Goal: Task Accomplishment & Management: Complete application form

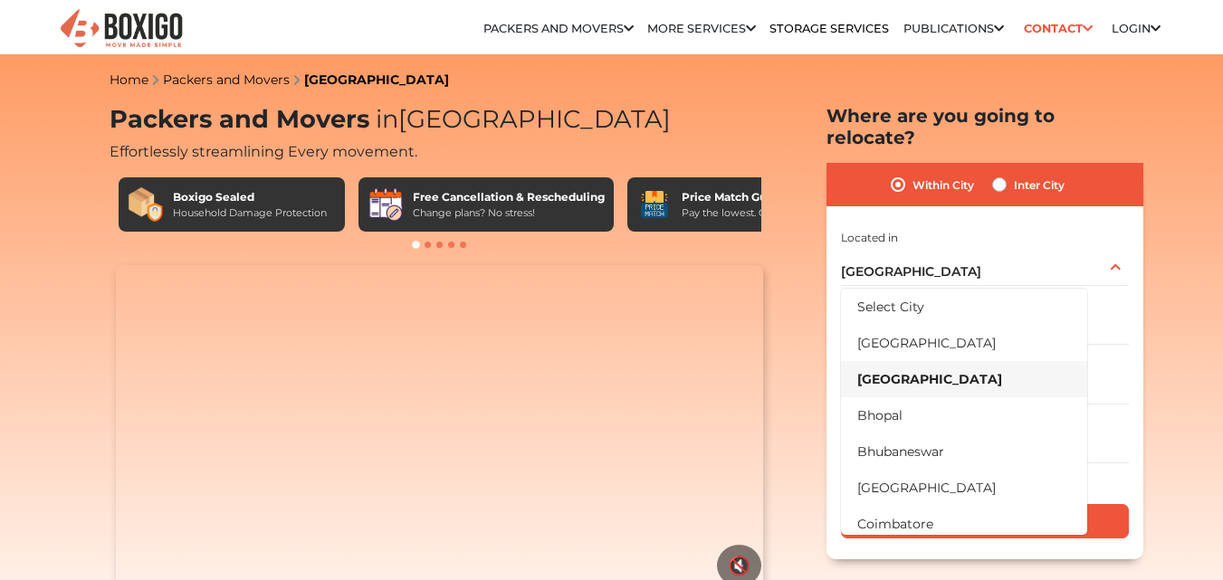
click at [990, 248] on div "[GEOGRAPHIC_DATA] Select City [GEOGRAPHIC_DATA] [GEOGRAPHIC_DATA] [GEOGRAPHIC_D…" at bounding box center [985, 267] width 288 height 38
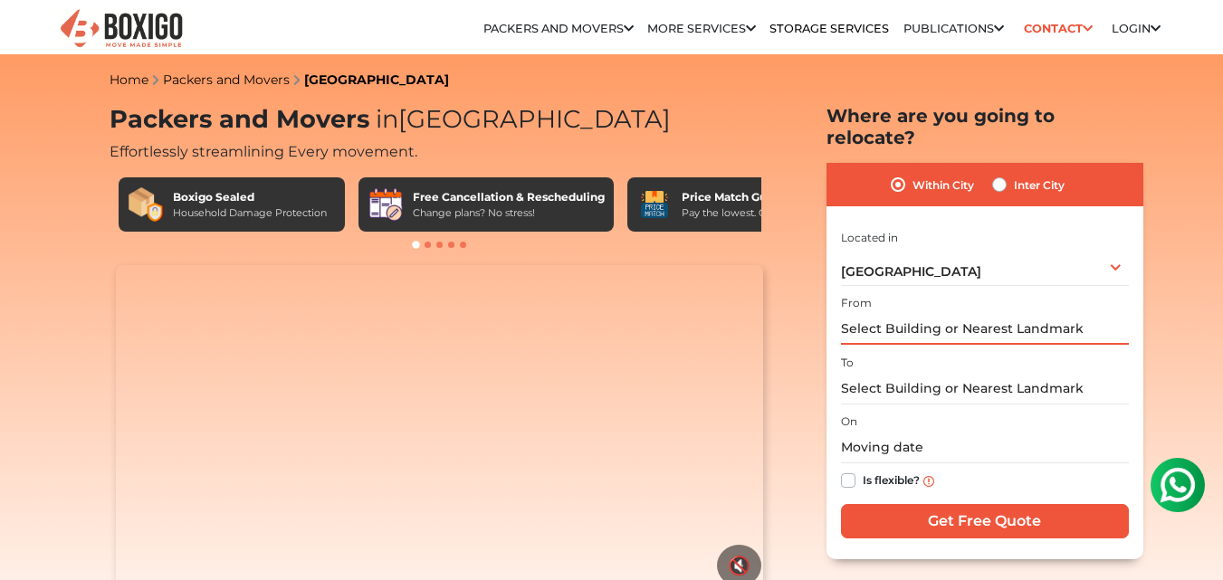
click at [941, 313] on input "text" at bounding box center [985, 329] width 288 height 32
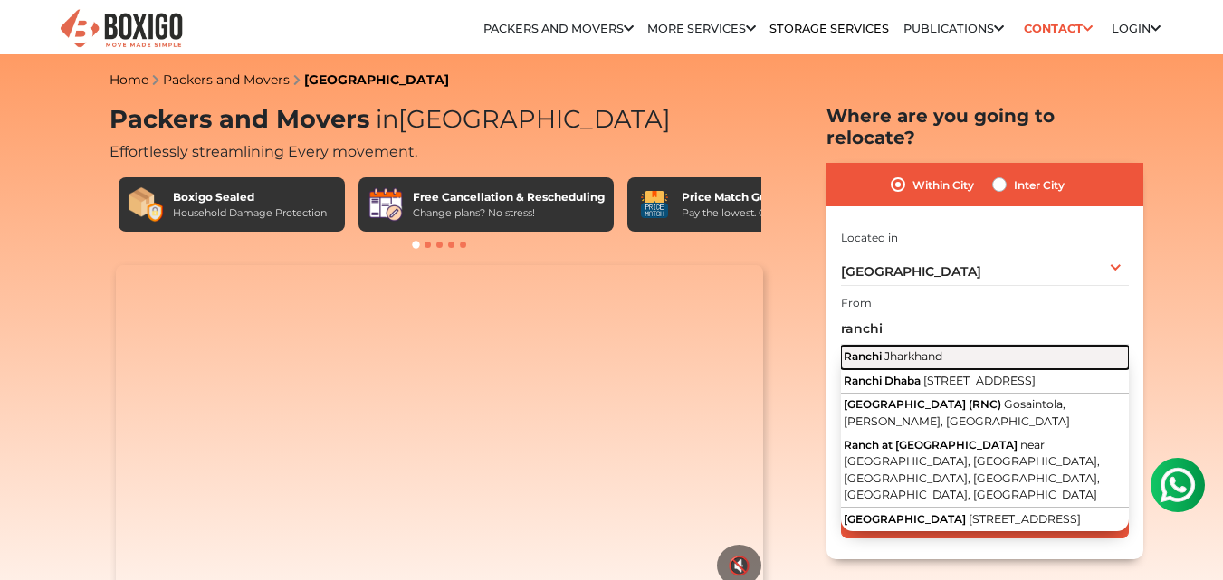
click at [929, 349] on span "Jharkhand" at bounding box center [913, 356] width 58 height 14
type input "Ranchi, Jharkhand"
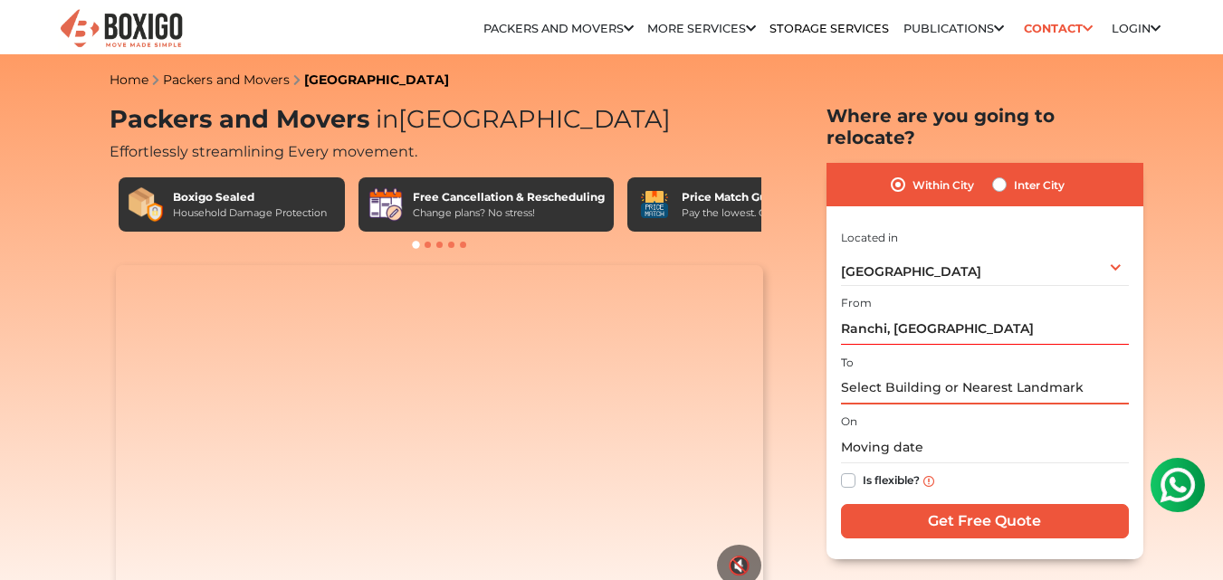
click at [935, 373] on input "text" at bounding box center [985, 389] width 288 height 32
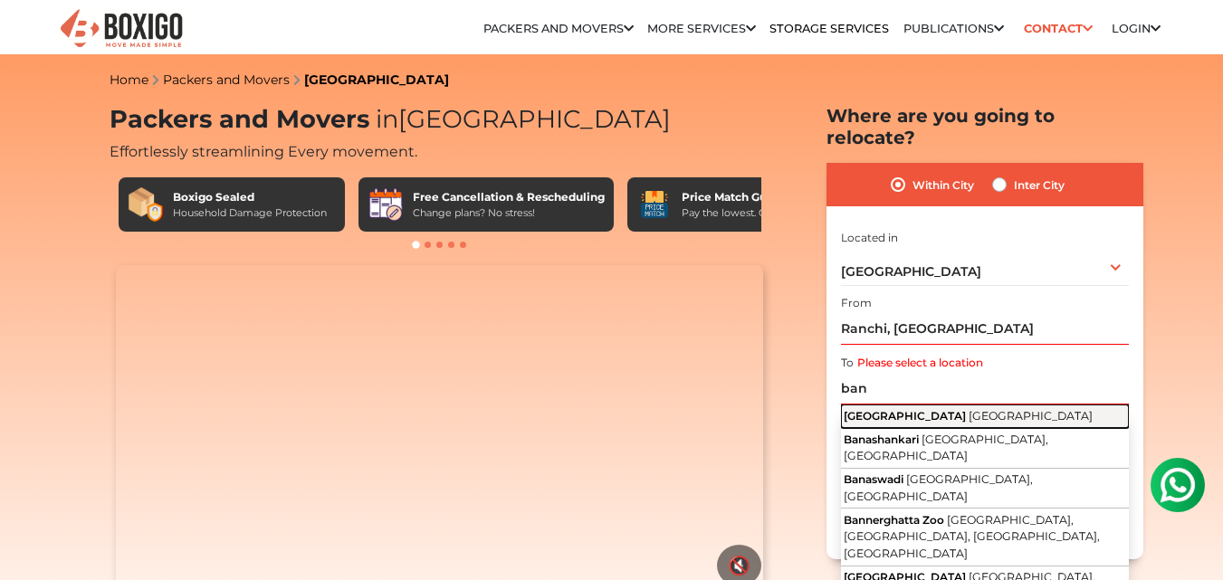
click at [968, 409] on span "[GEOGRAPHIC_DATA]" at bounding box center [1030, 416] width 124 height 14
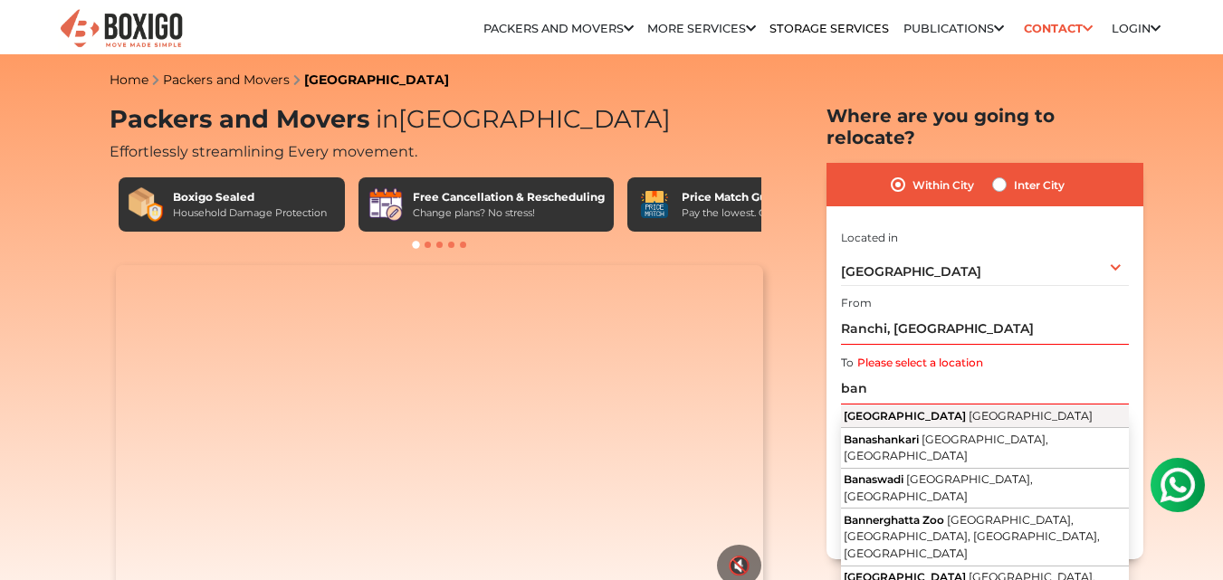
type input "Bangalore, Karnataka"
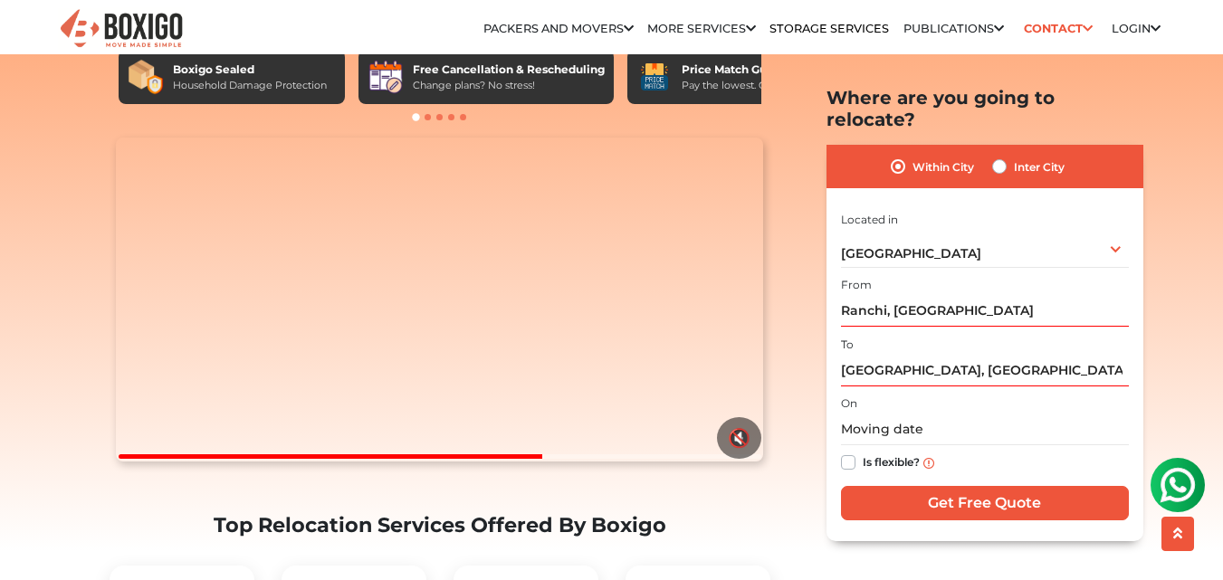
scroll to position [181, 0]
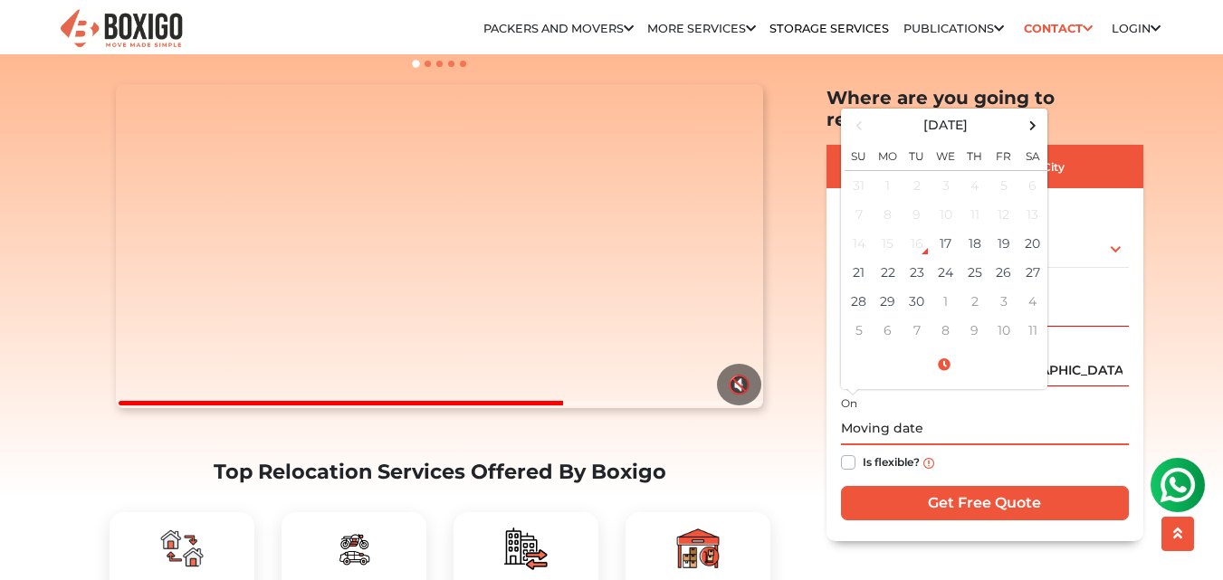
click at [919, 414] on input "text" at bounding box center [985, 430] width 288 height 32
click at [1033, 113] on span at bounding box center [1032, 125] width 24 height 24
click at [967, 287] on td "30" at bounding box center [974, 301] width 29 height 29
type input "10/30/2025 12:00 AM"
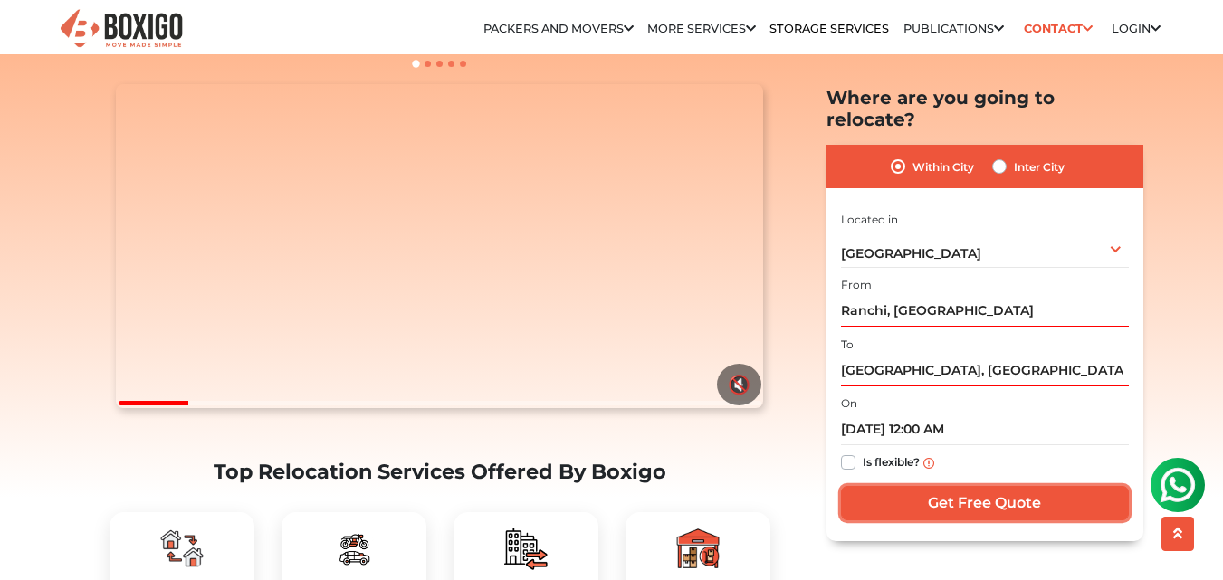
click at [966, 488] on input "Get Free Quote" at bounding box center [985, 503] width 288 height 34
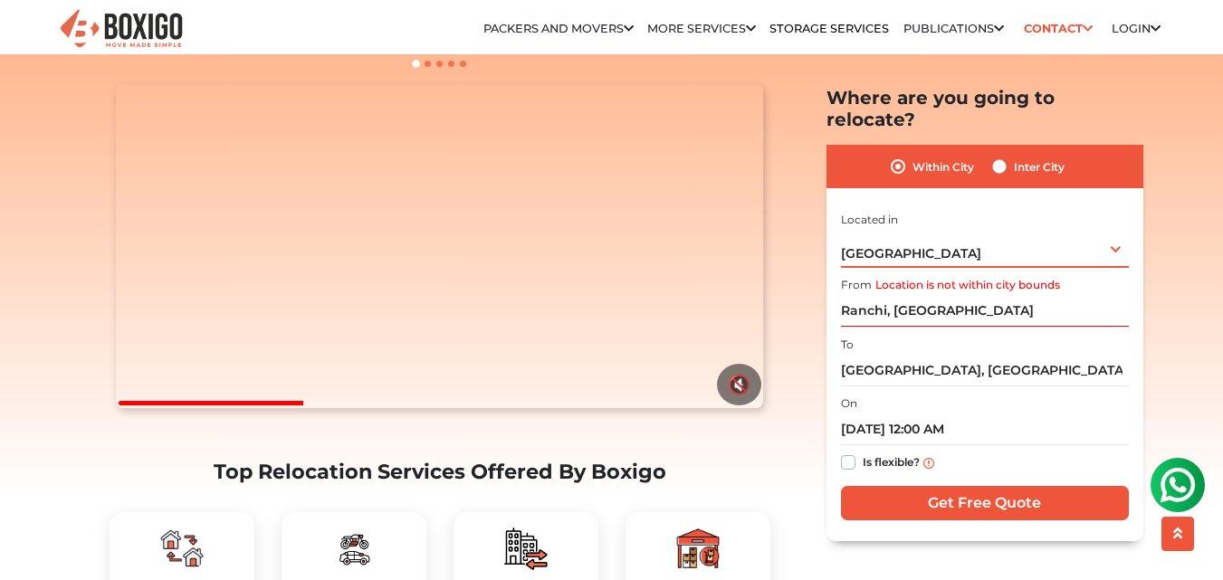
click at [1061, 243] on div "[GEOGRAPHIC_DATA] Select City [GEOGRAPHIC_DATA] [GEOGRAPHIC_DATA] [GEOGRAPHIC_D…" at bounding box center [985, 248] width 288 height 38
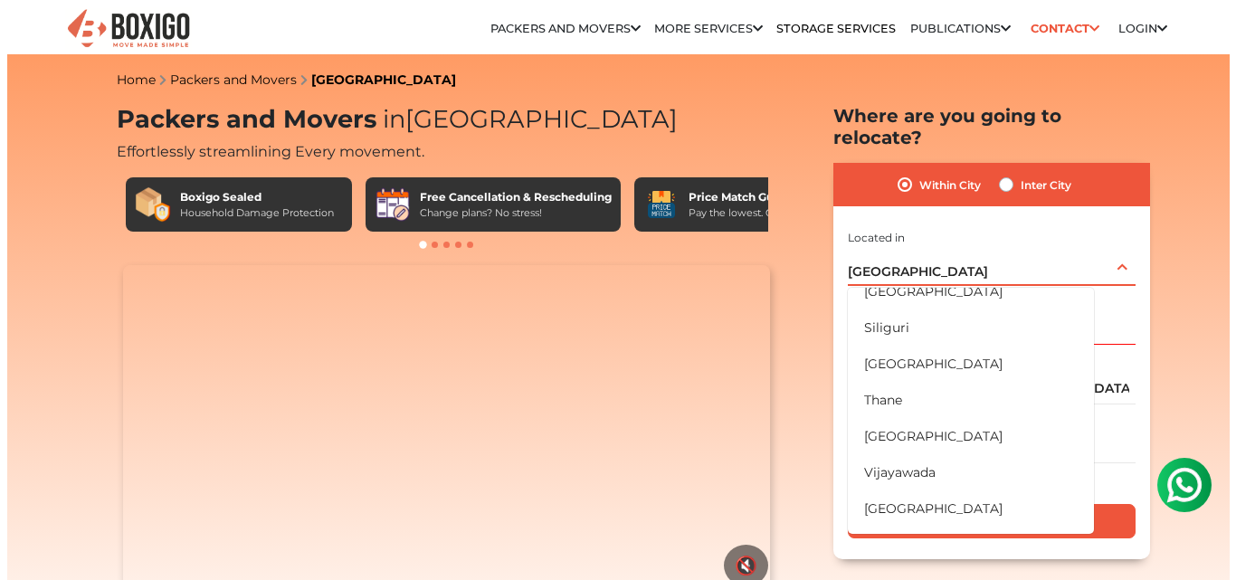
scroll to position [1057, 0]
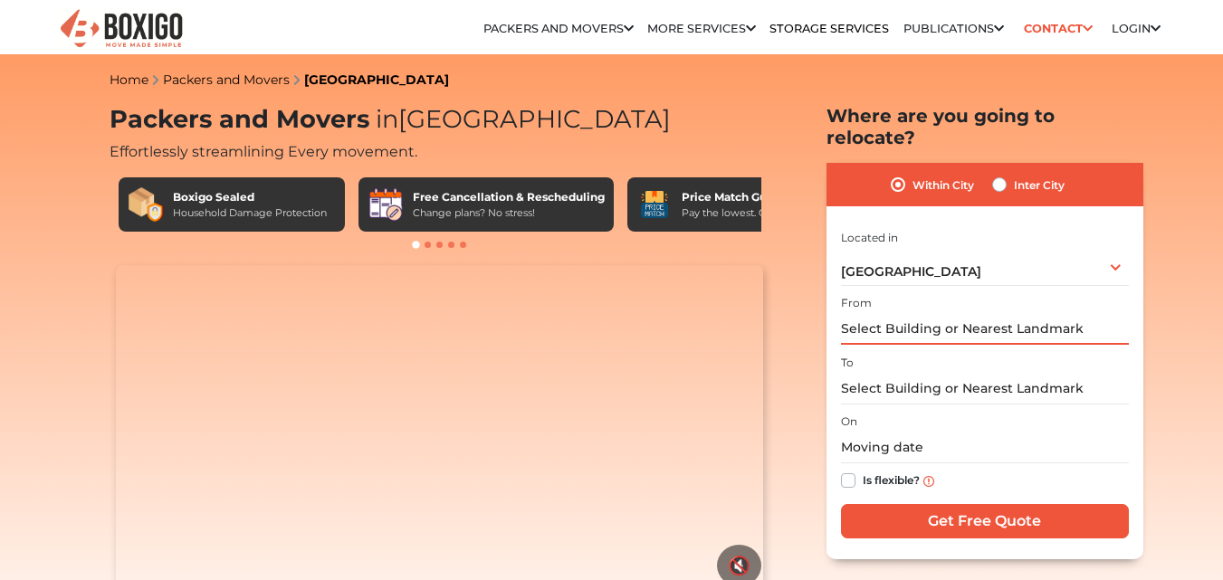
click at [945, 313] on input "text" at bounding box center [985, 329] width 288 height 32
type input "r"
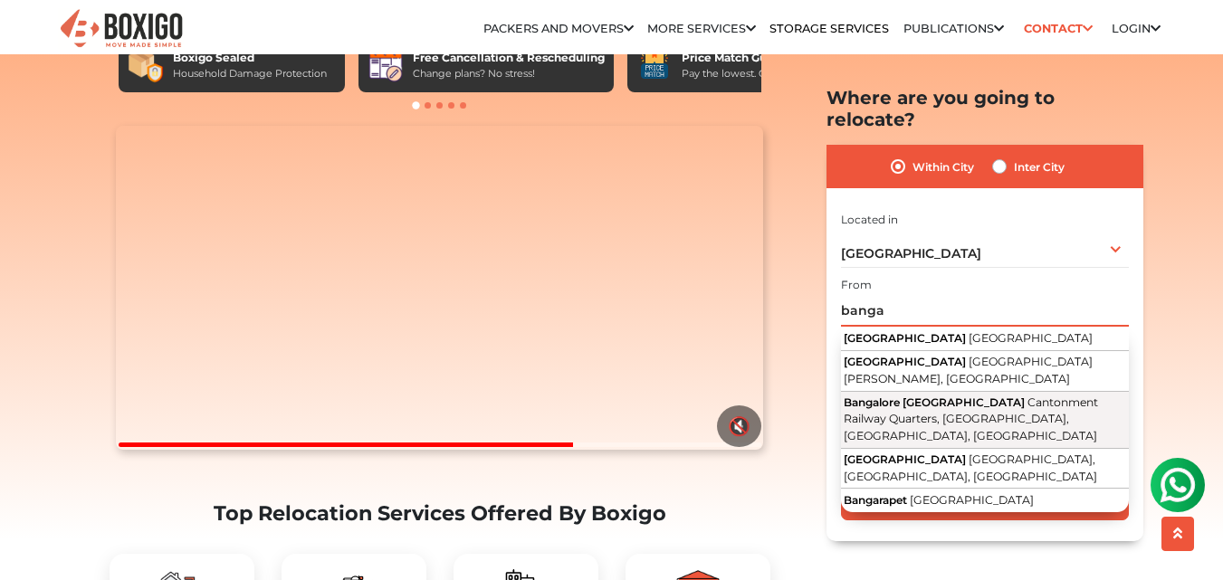
scroll to position [181, 0]
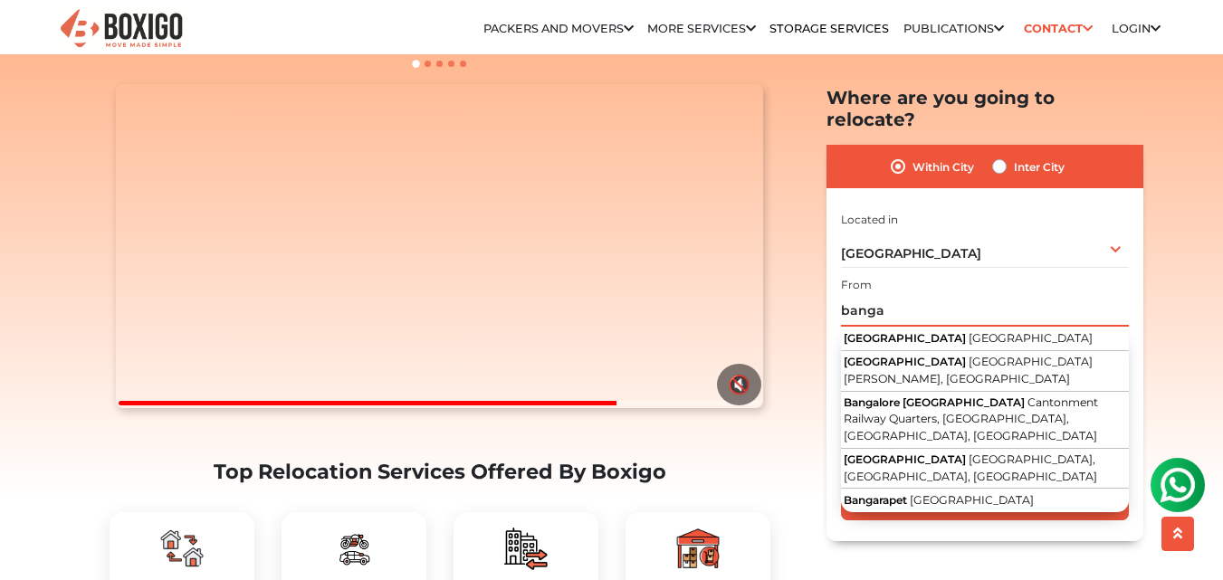
type input "banga"
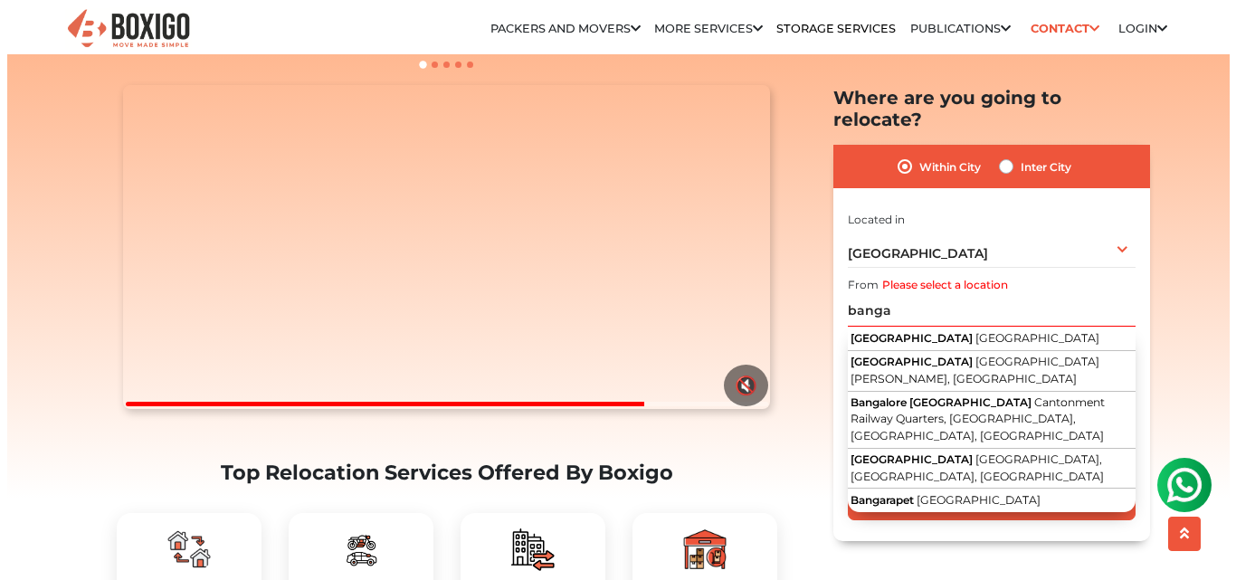
scroll to position [0, 0]
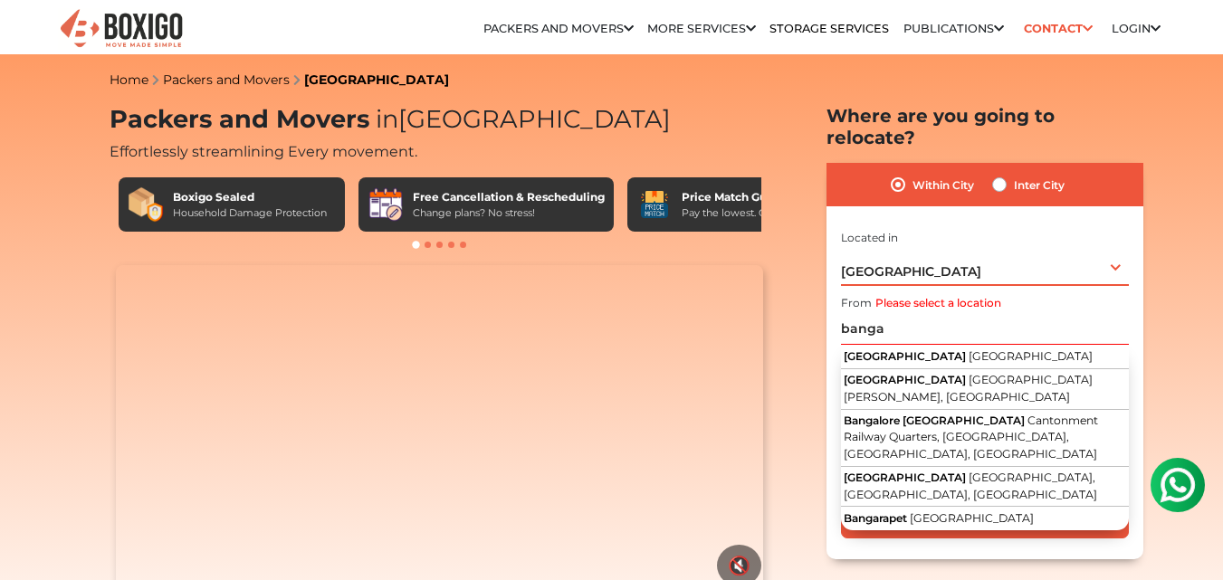
click at [1110, 248] on div "[GEOGRAPHIC_DATA] Select City [GEOGRAPHIC_DATA] [GEOGRAPHIC_DATA] [GEOGRAPHIC_D…" at bounding box center [985, 267] width 288 height 38
